Goal: Task Accomplishment & Management: Manage account settings

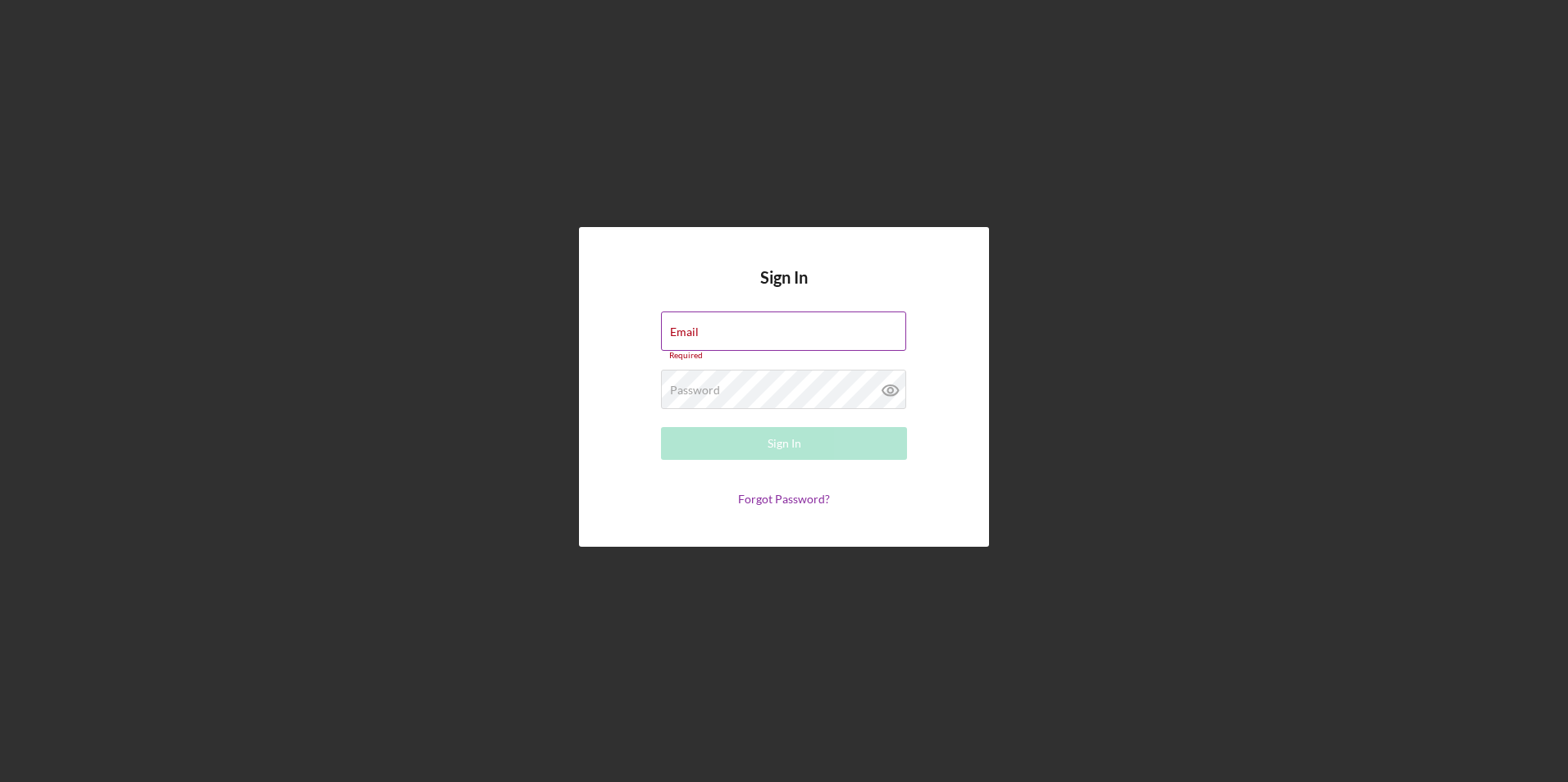
click at [728, 328] on div "Email Required" at bounding box center [784, 336] width 246 height 49
click at [708, 338] on input "Email" at bounding box center [783, 331] width 245 height 40
type input "[EMAIL_ADDRESS][DOMAIN_NAME]"
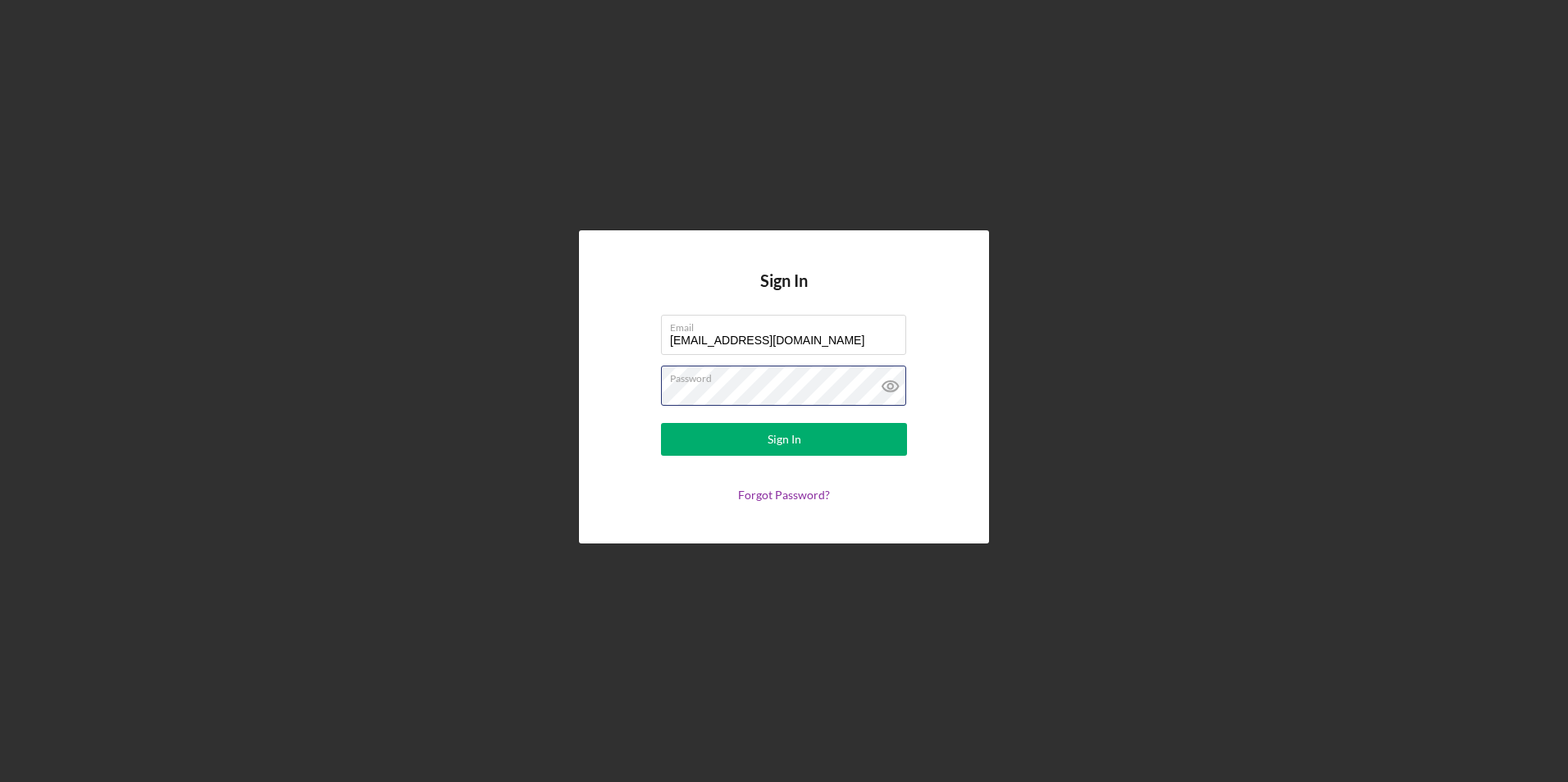
click at [661, 423] on button "Sign In" at bounding box center [784, 439] width 246 height 33
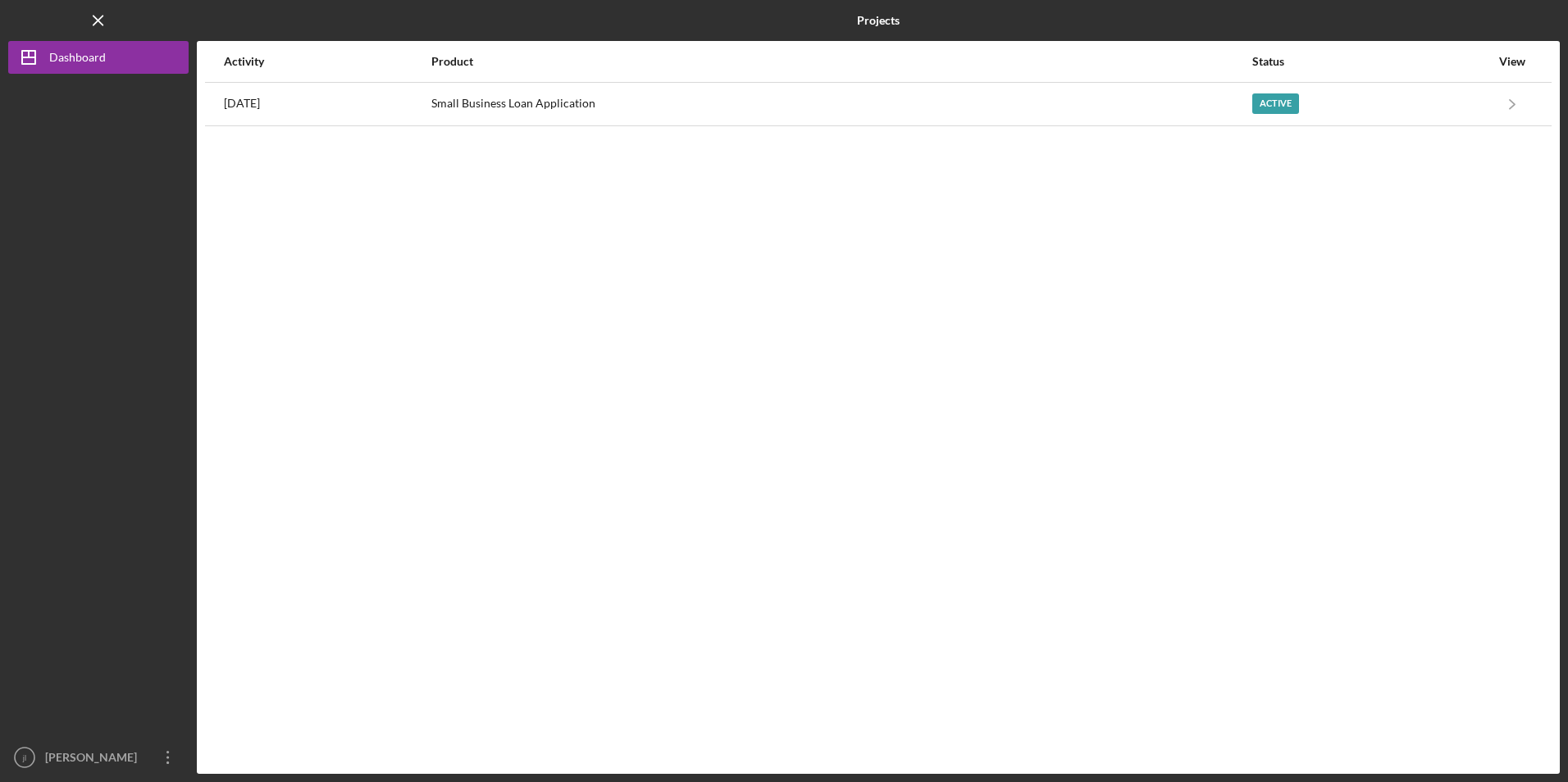
click at [0, 781] on nordpass-portal at bounding box center [0, 782] width 0 height 0
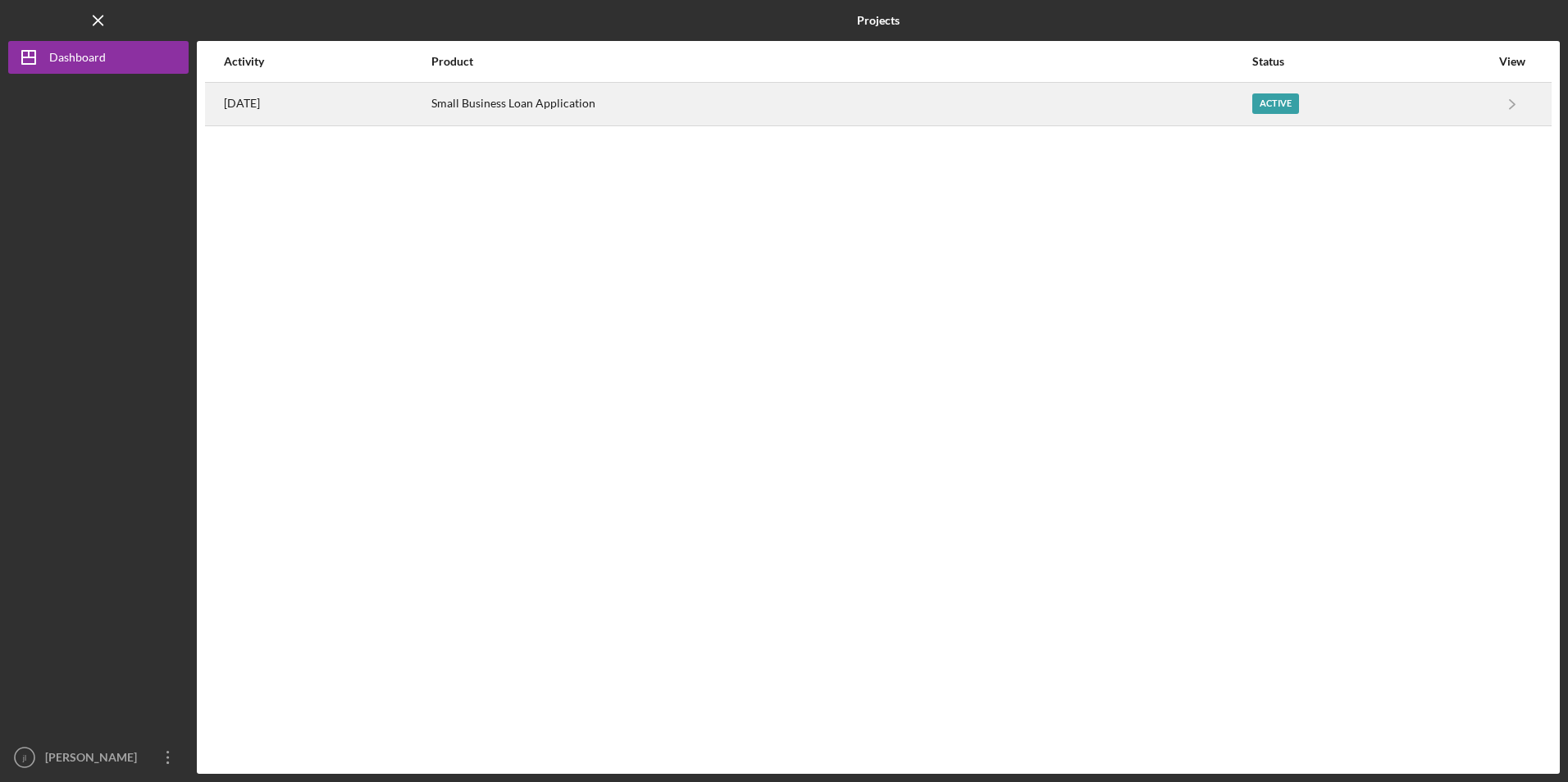
click at [1287, 114] on div "Active" at bounding box center [1371, 104] width 237 height 41
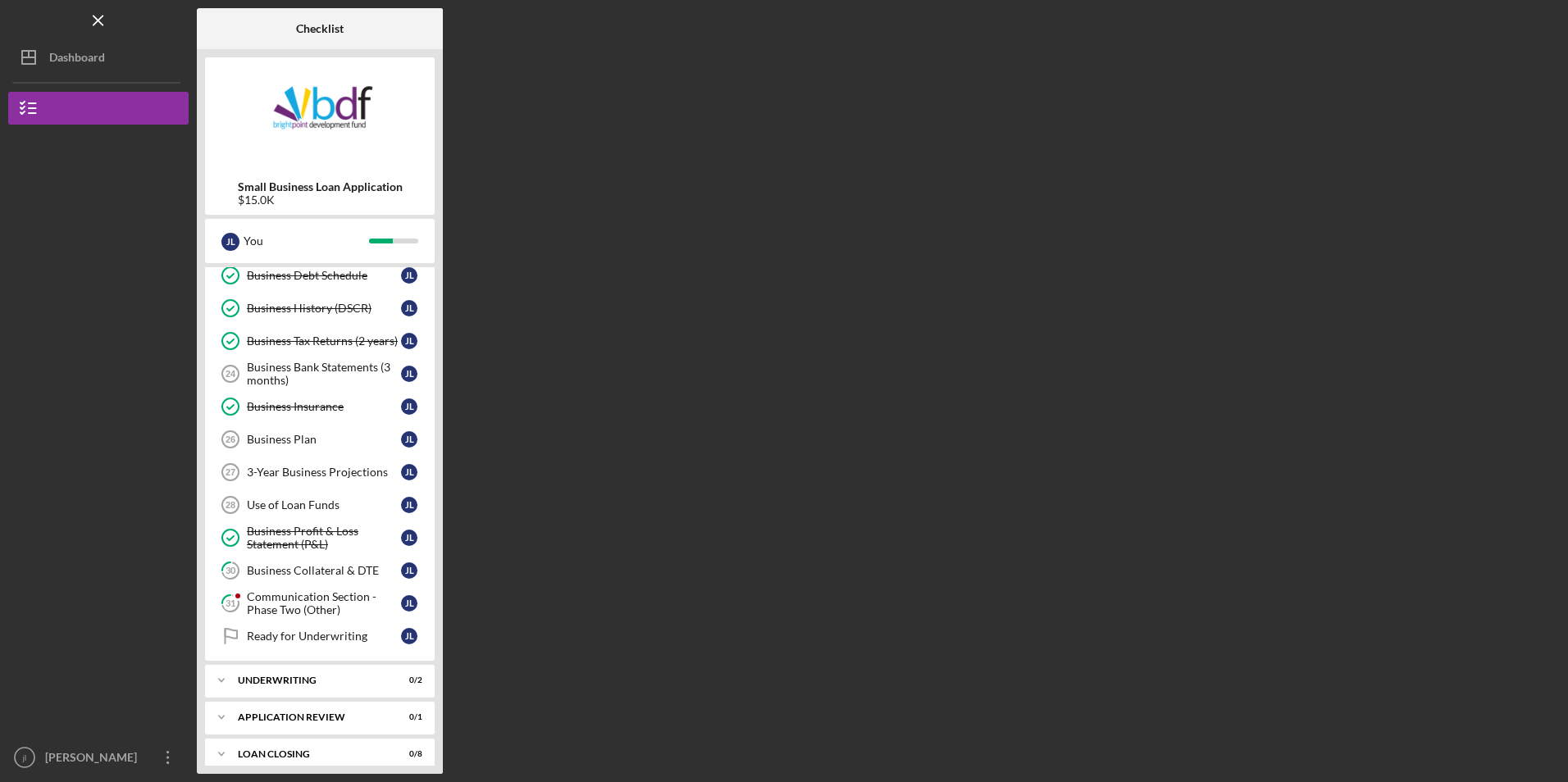
scroll to position [388, 0]
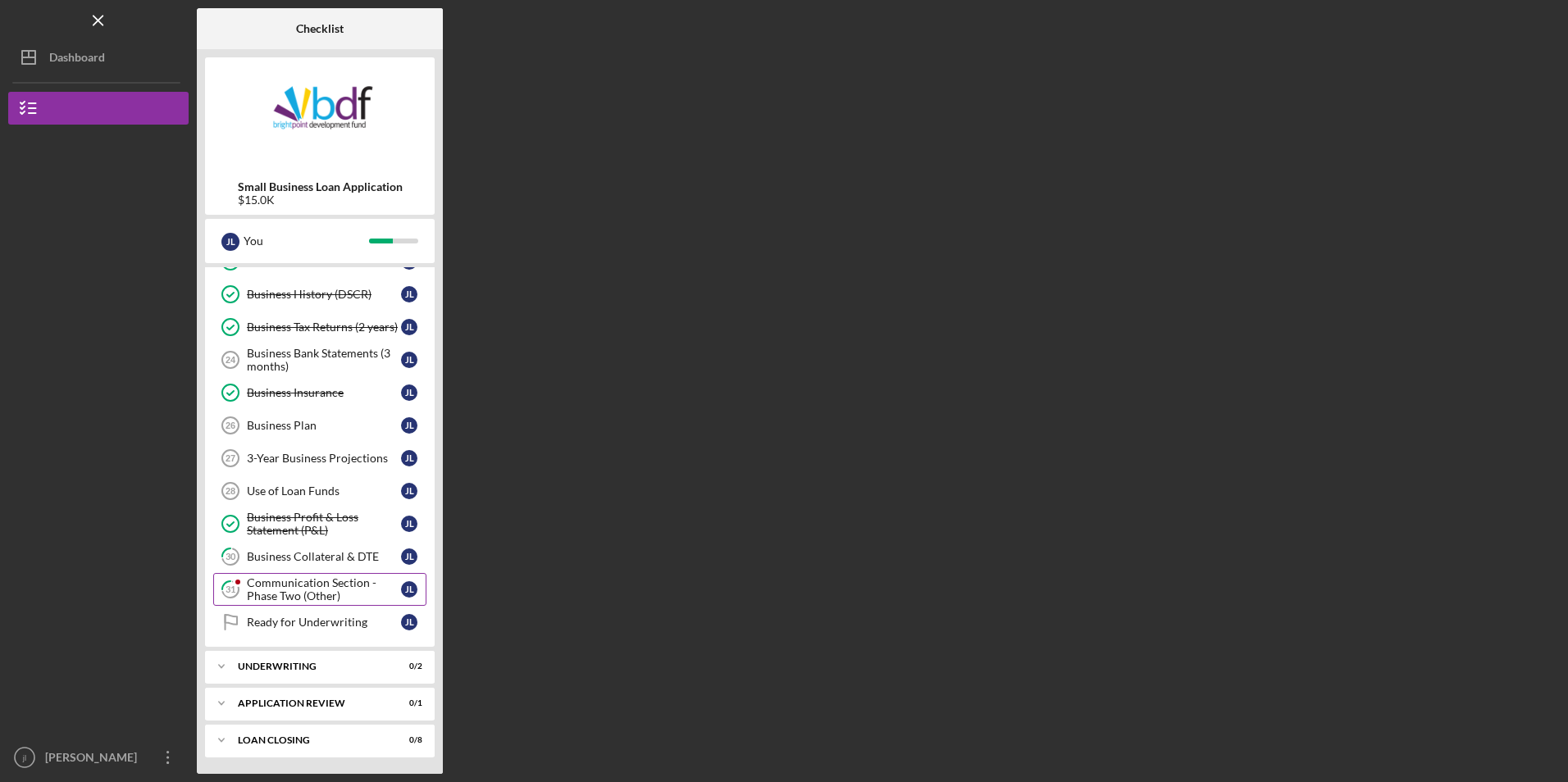
click at [292, 575] on link "31 Communication Section - Phase Two (Other) [PERSON_NAME]" at bounding box center [319, 589] width 213 height 33
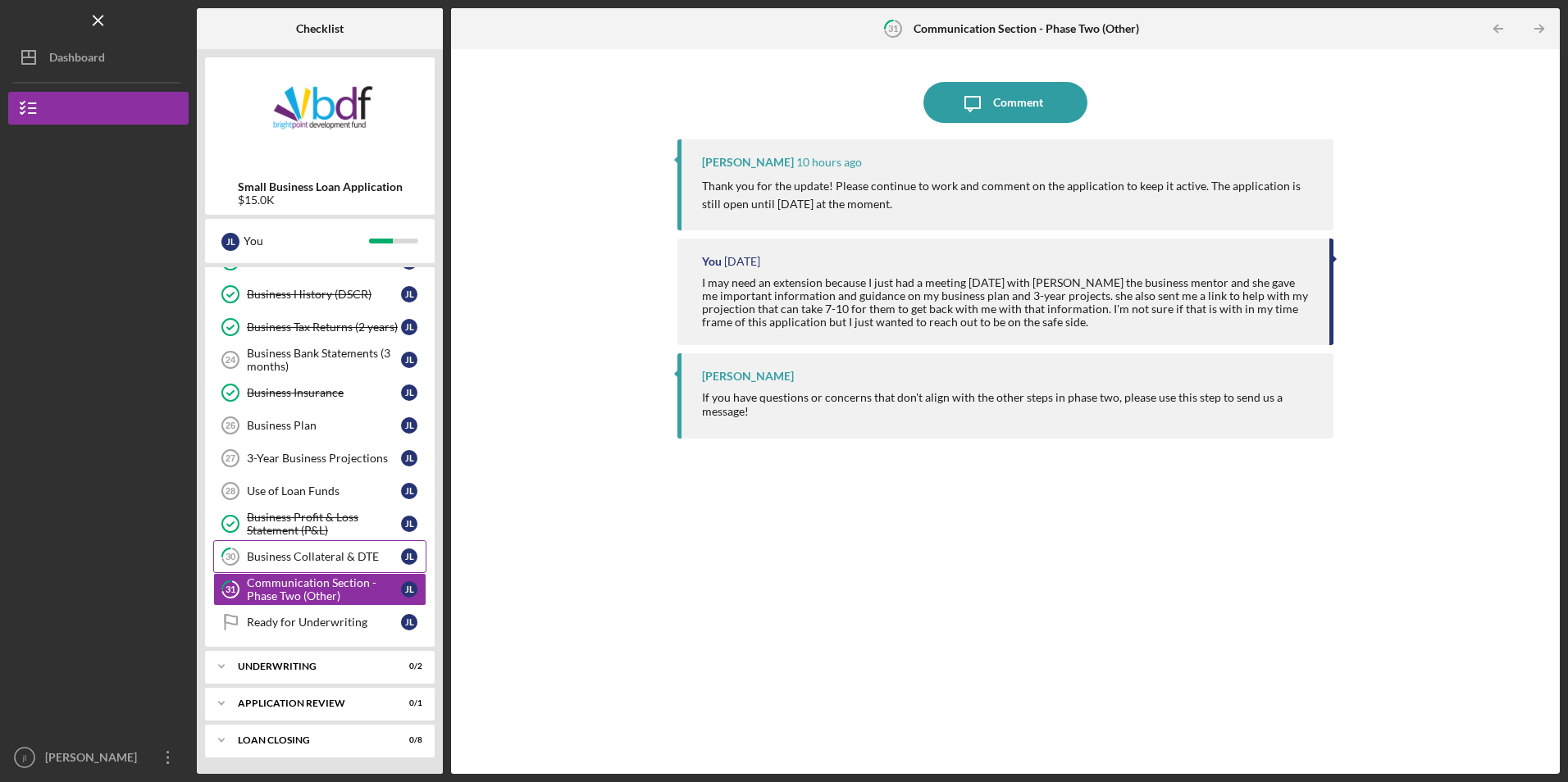
click at [294, 553] on div "Business Collateral & DTE" at bounding box center [323, 556] width 154 height 13
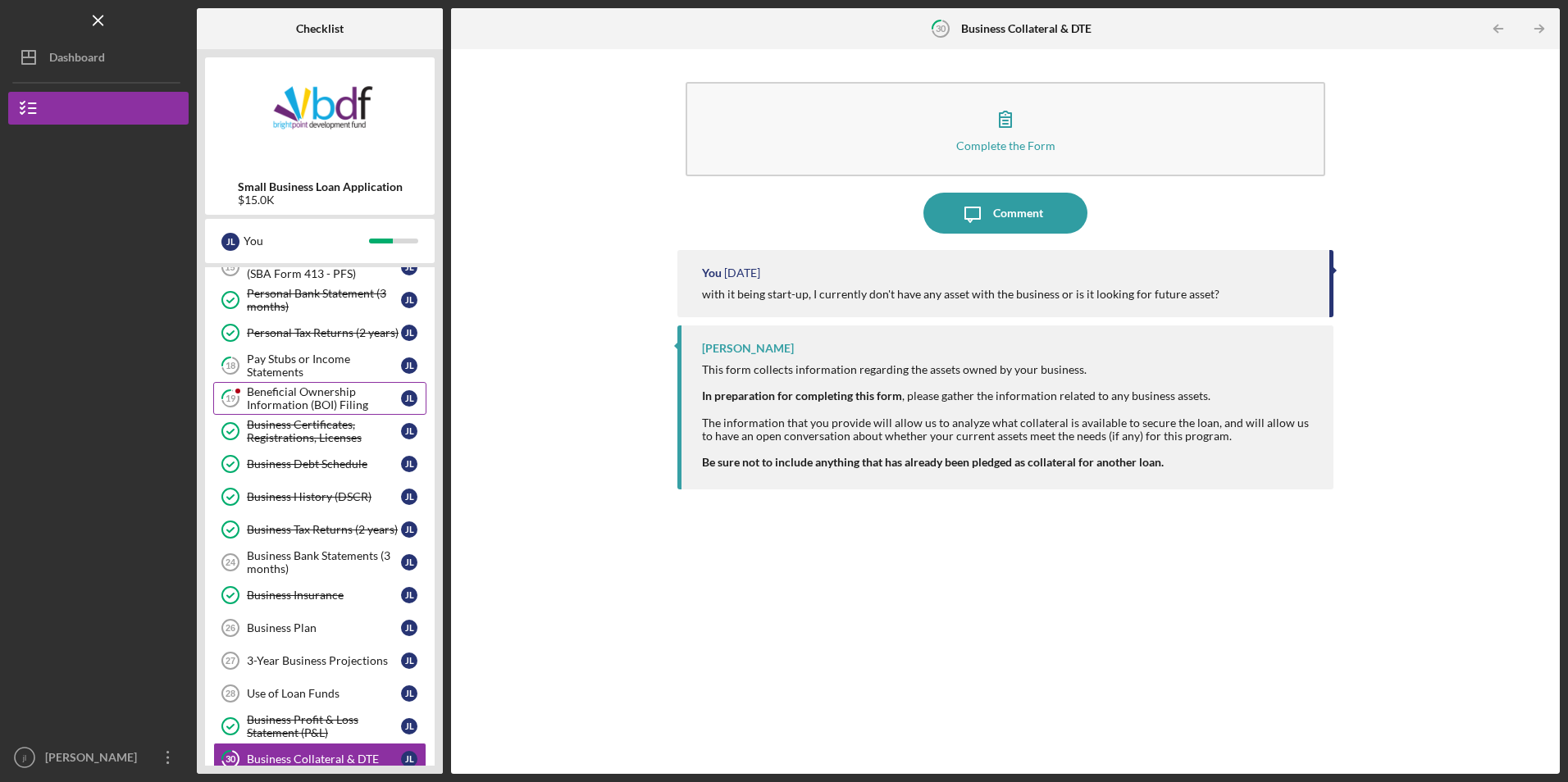
scroll to position [141, 0]
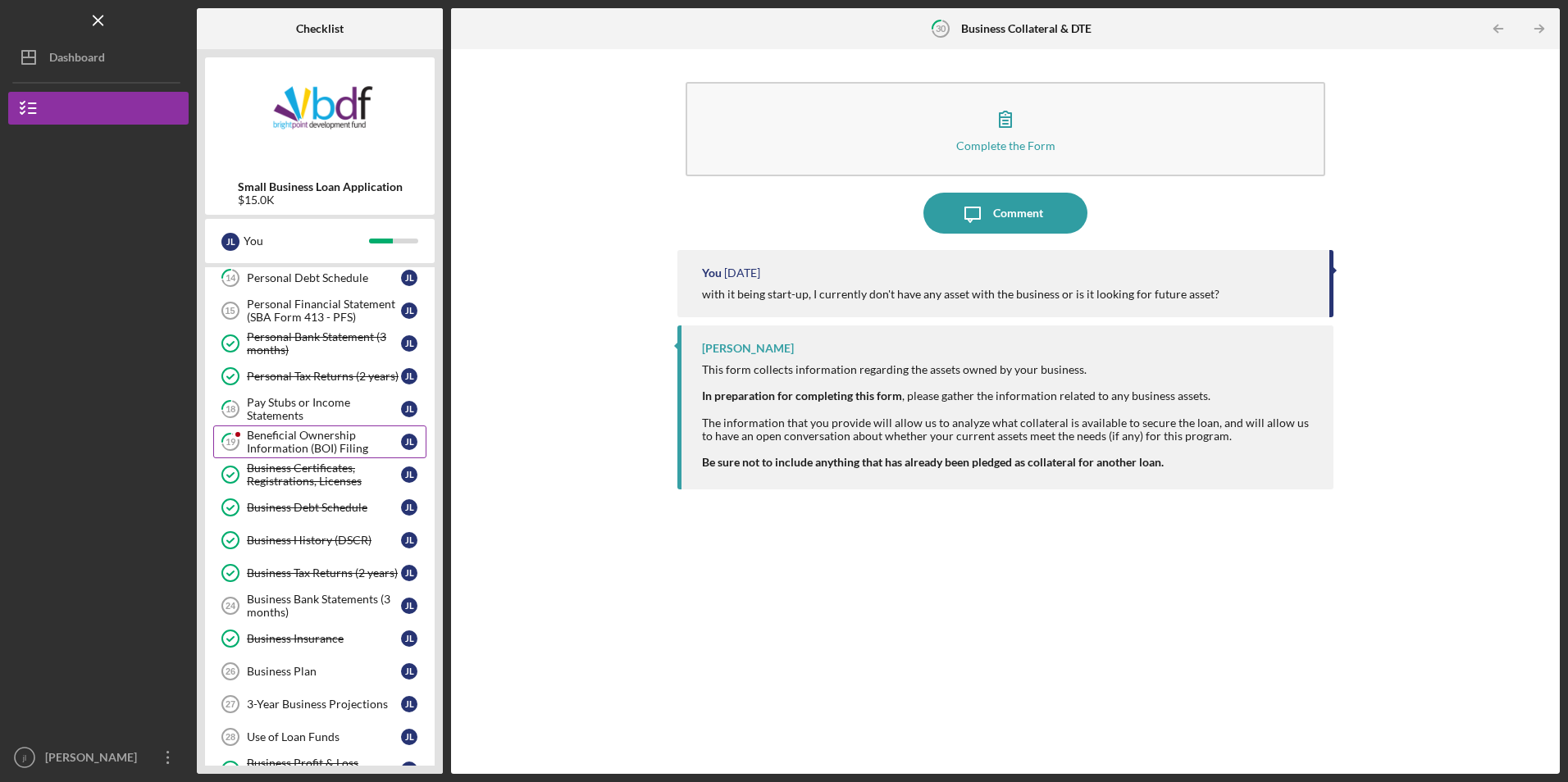
click at [307, 447] on div "Beneficial Ownership Information (BOI) Filing" at bounding box center [323, 441] width 154 height 26
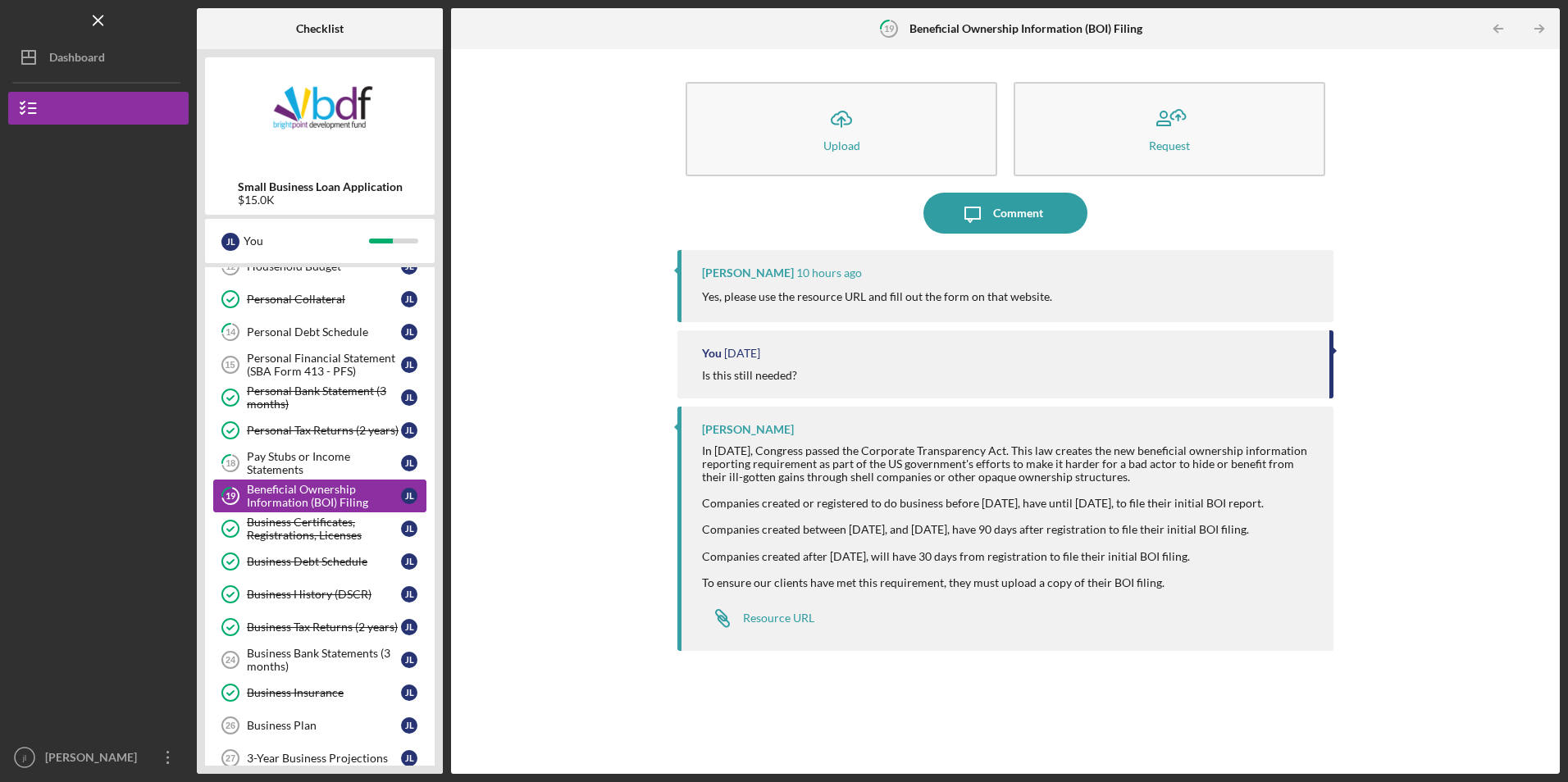
scroll to position [60, 0]
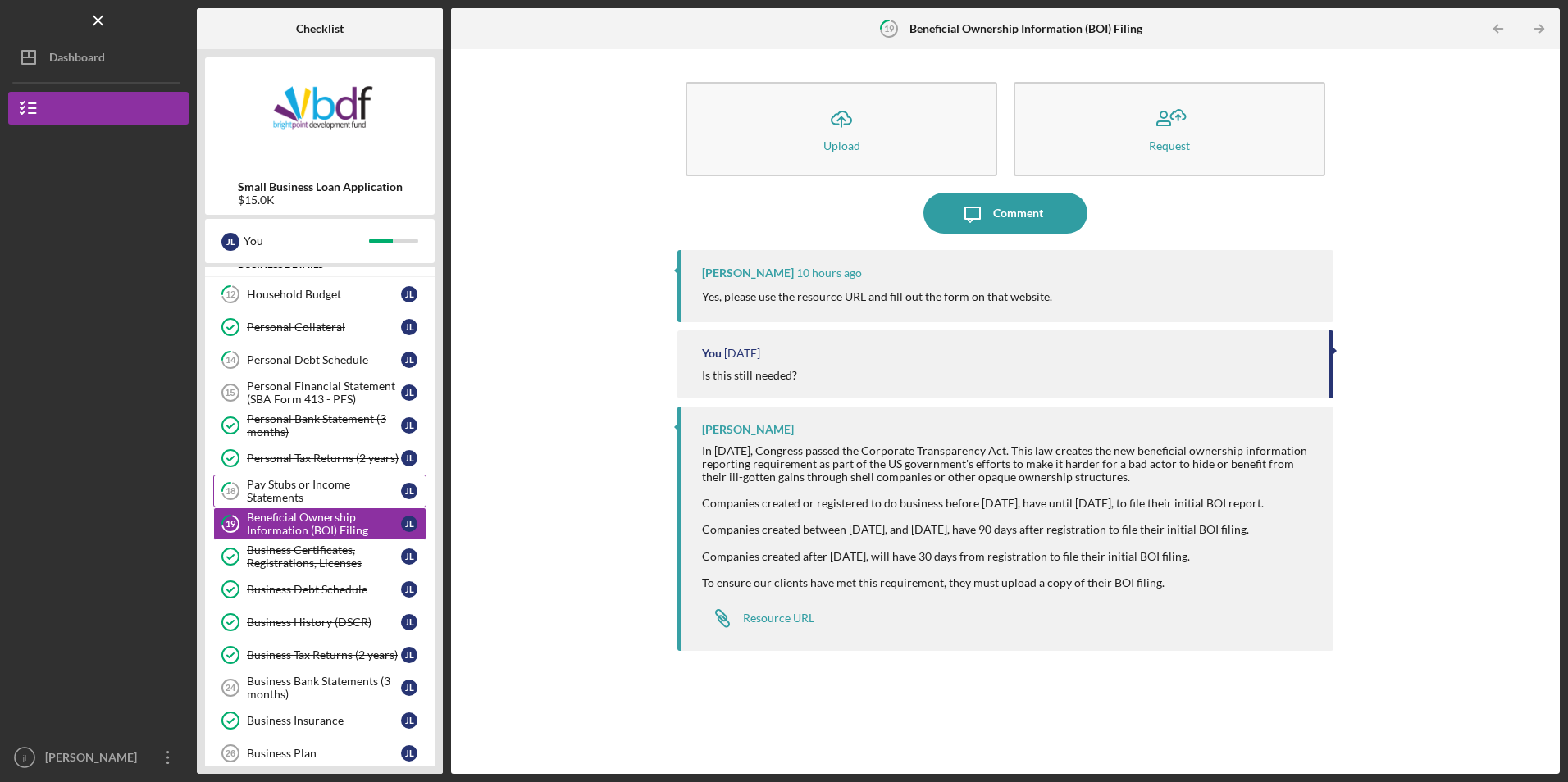
click at [295, 492] on div "Pay Stubs or Income Statements" at bounding box center [323, 491] width 154 height 26
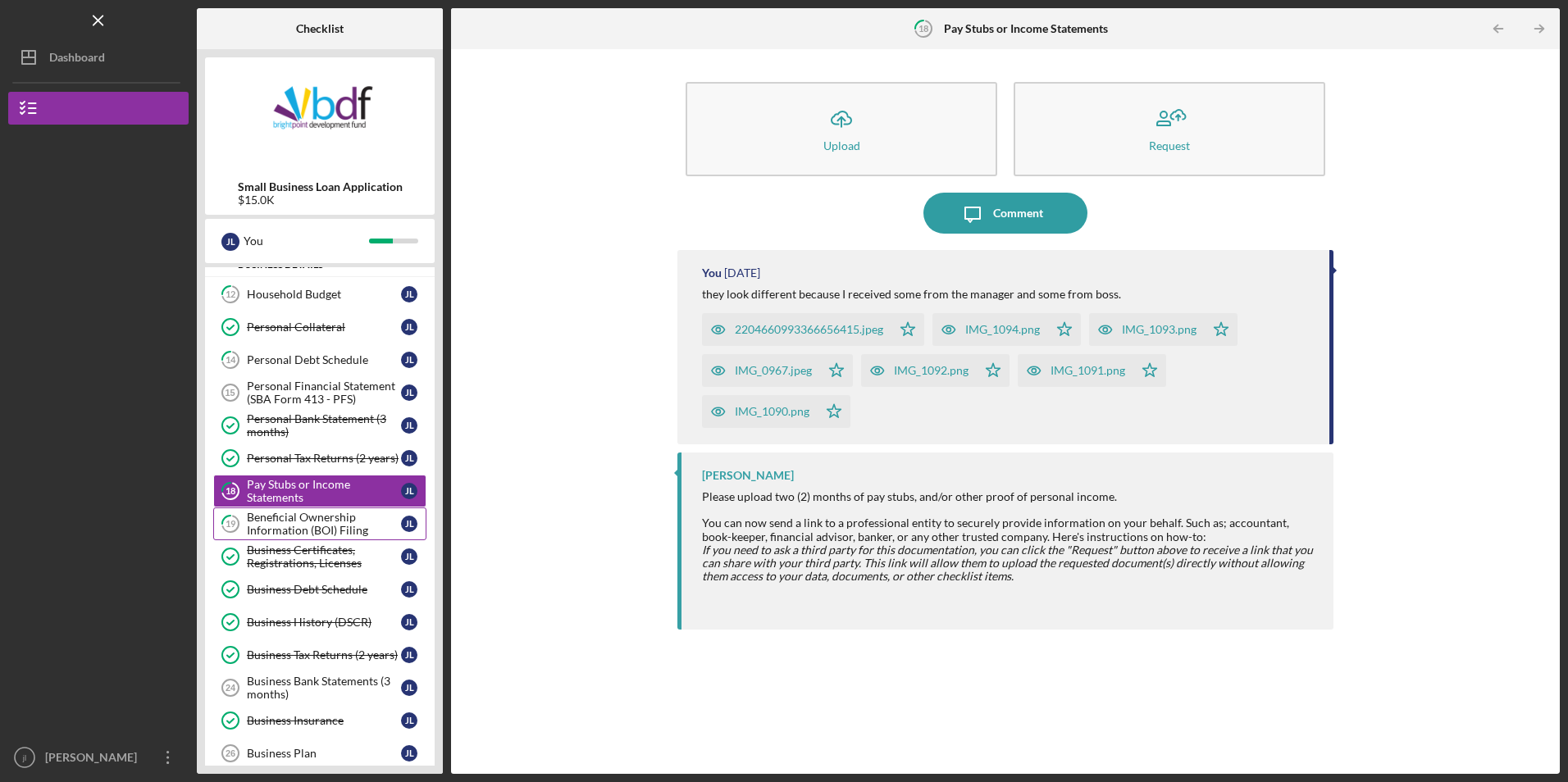
click at [311, 526] on div "Beneficial Ownership Information (BOI) Filing" at bounding box center [323, 524] width 154 height 26
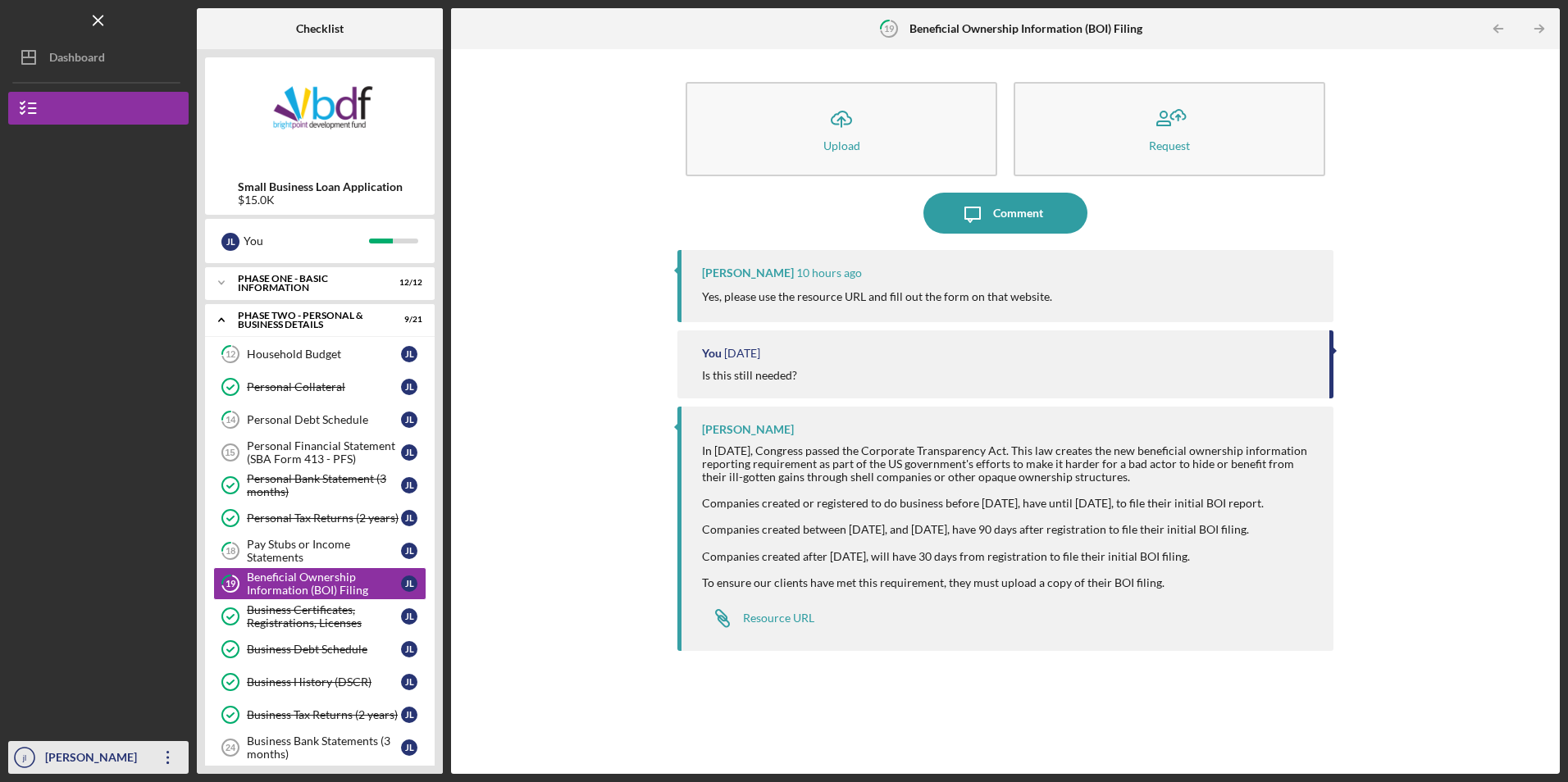
click at [162, 753] on icon "Icon/Overflow" at bounding box center [168, 757] width 41 height 41
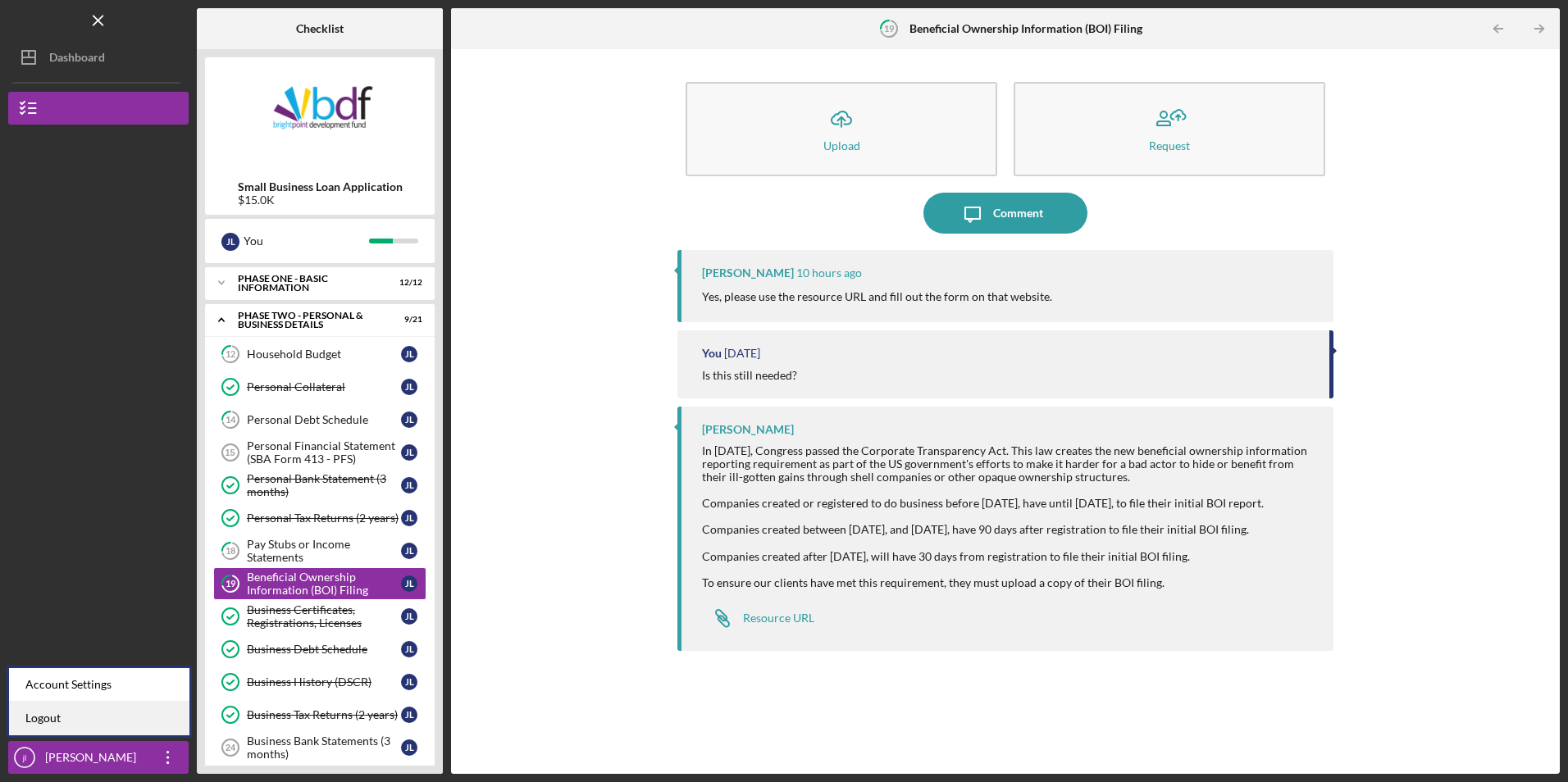
click at [52, 718] on link "Logout" at bounding box center [99, 719] width 180 height 34
